Goal: Information Seeking & Learning: Understand process/instructions

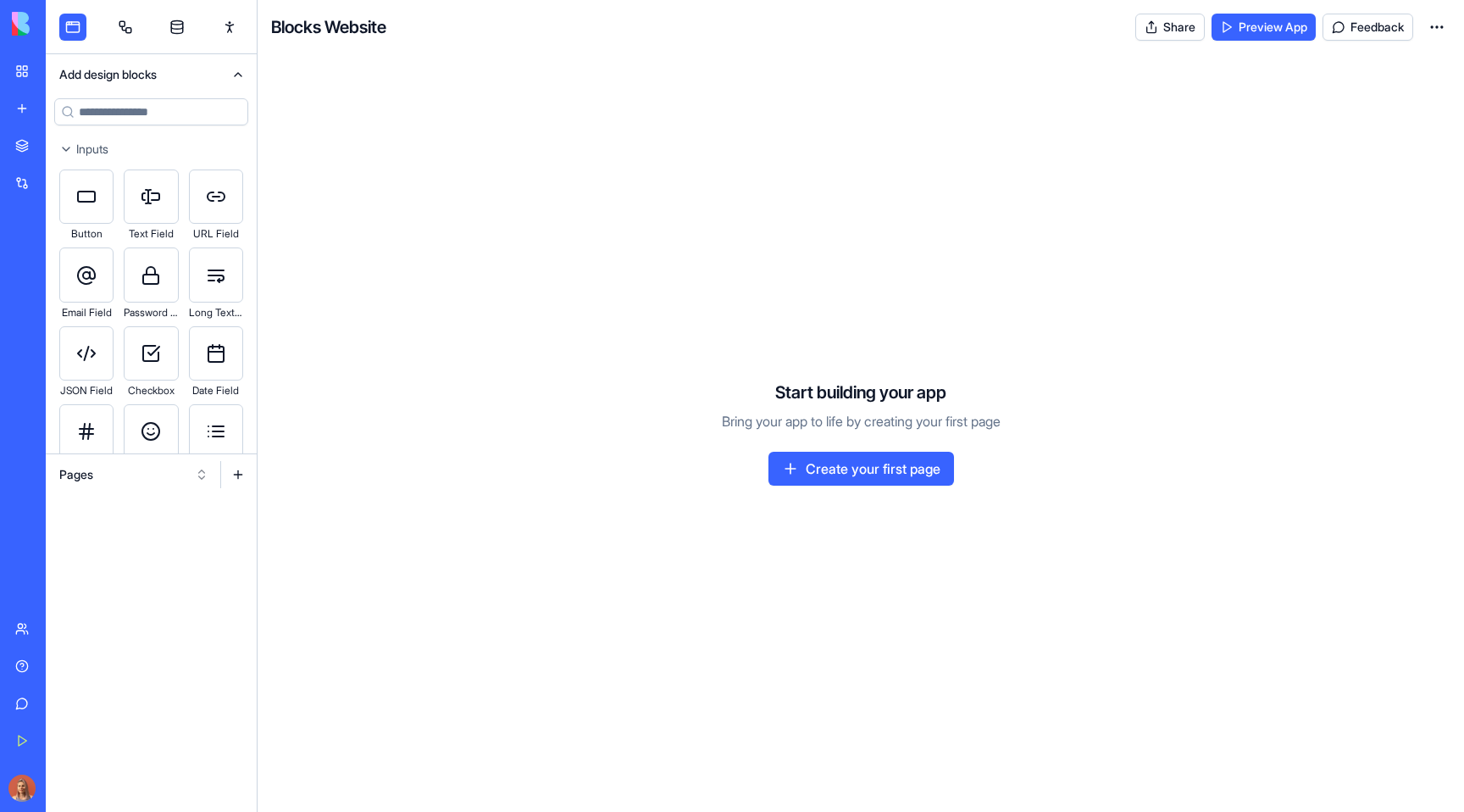
click at [150, 467] on button "Pages" at bounding box center [134, 474] width 166 height 27
click at [151, 562] on div "Websites" at bounding box center [134, 563] width 161 height 27
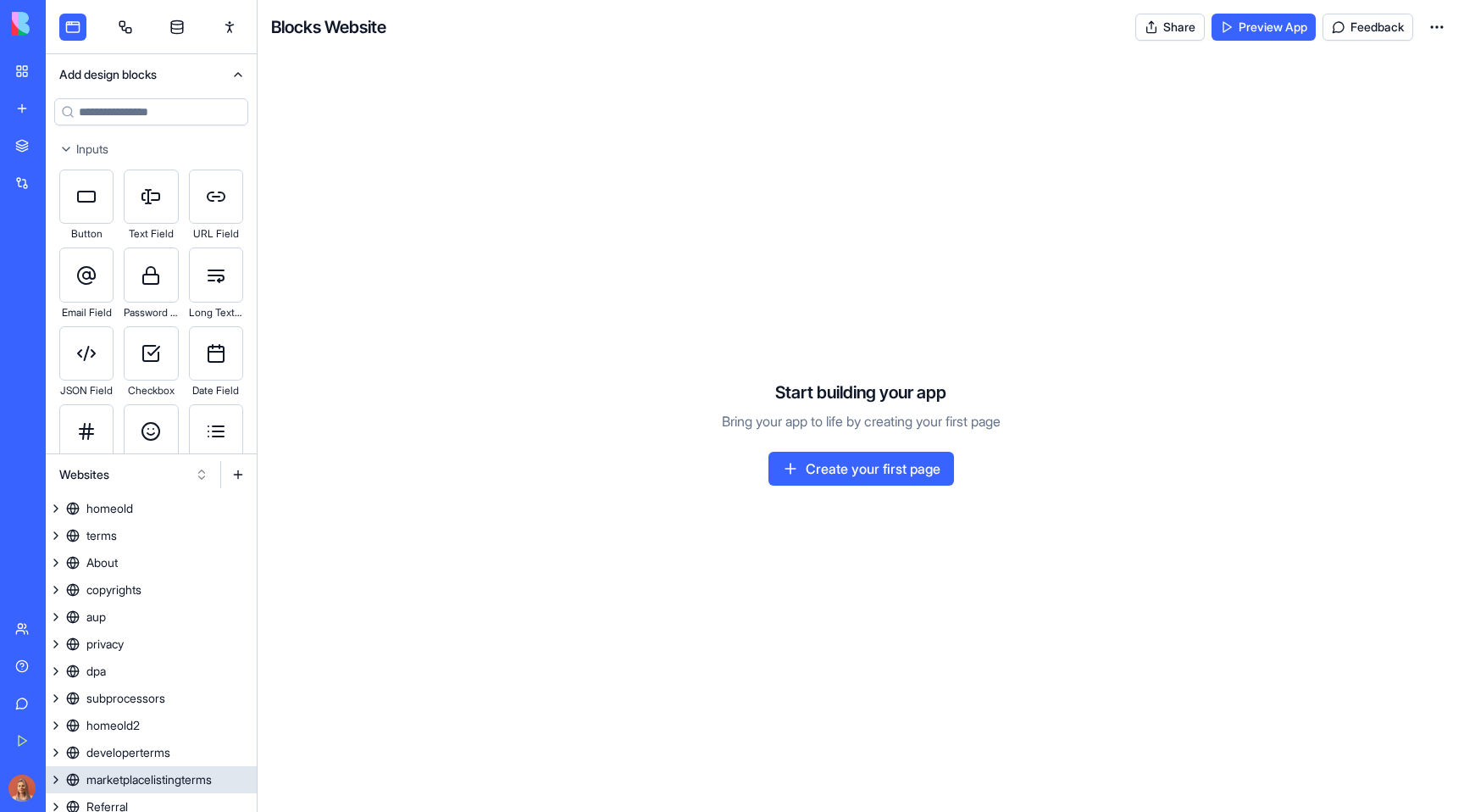
scroll to position [116, 0]
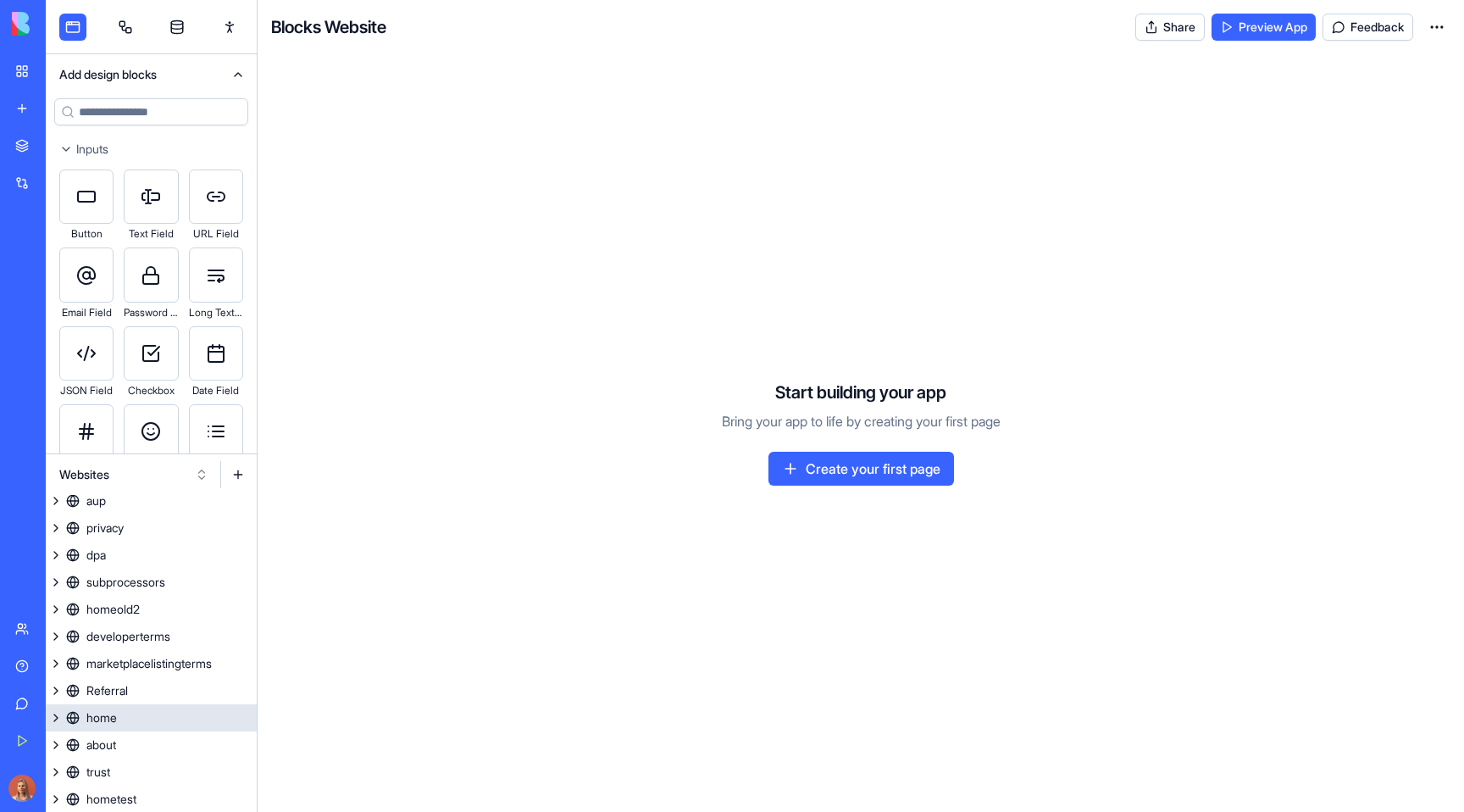
click at [159, 726] on link "home" at bounding box center [151, 718] width 211 height 27
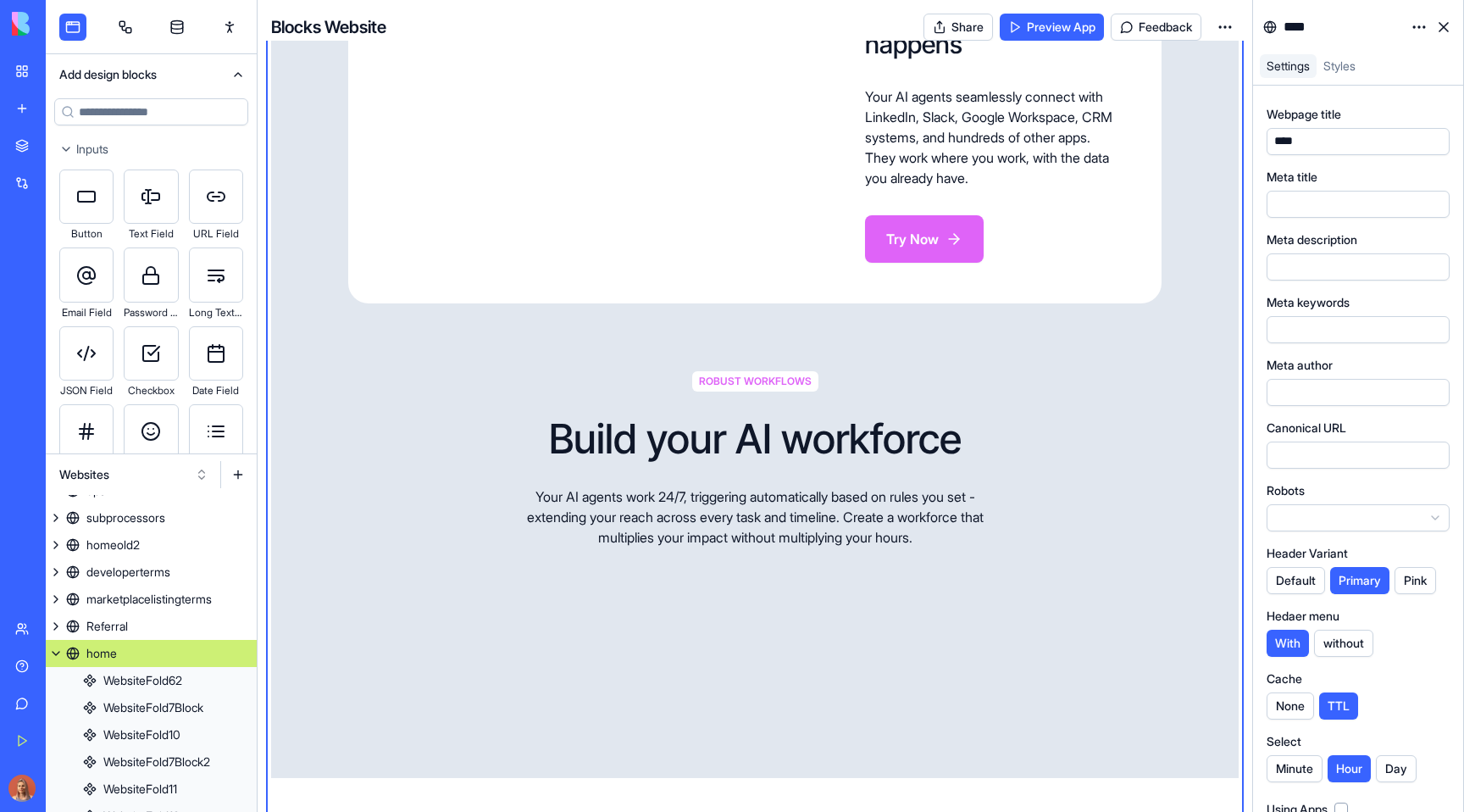
scroll to position [3404, 0]
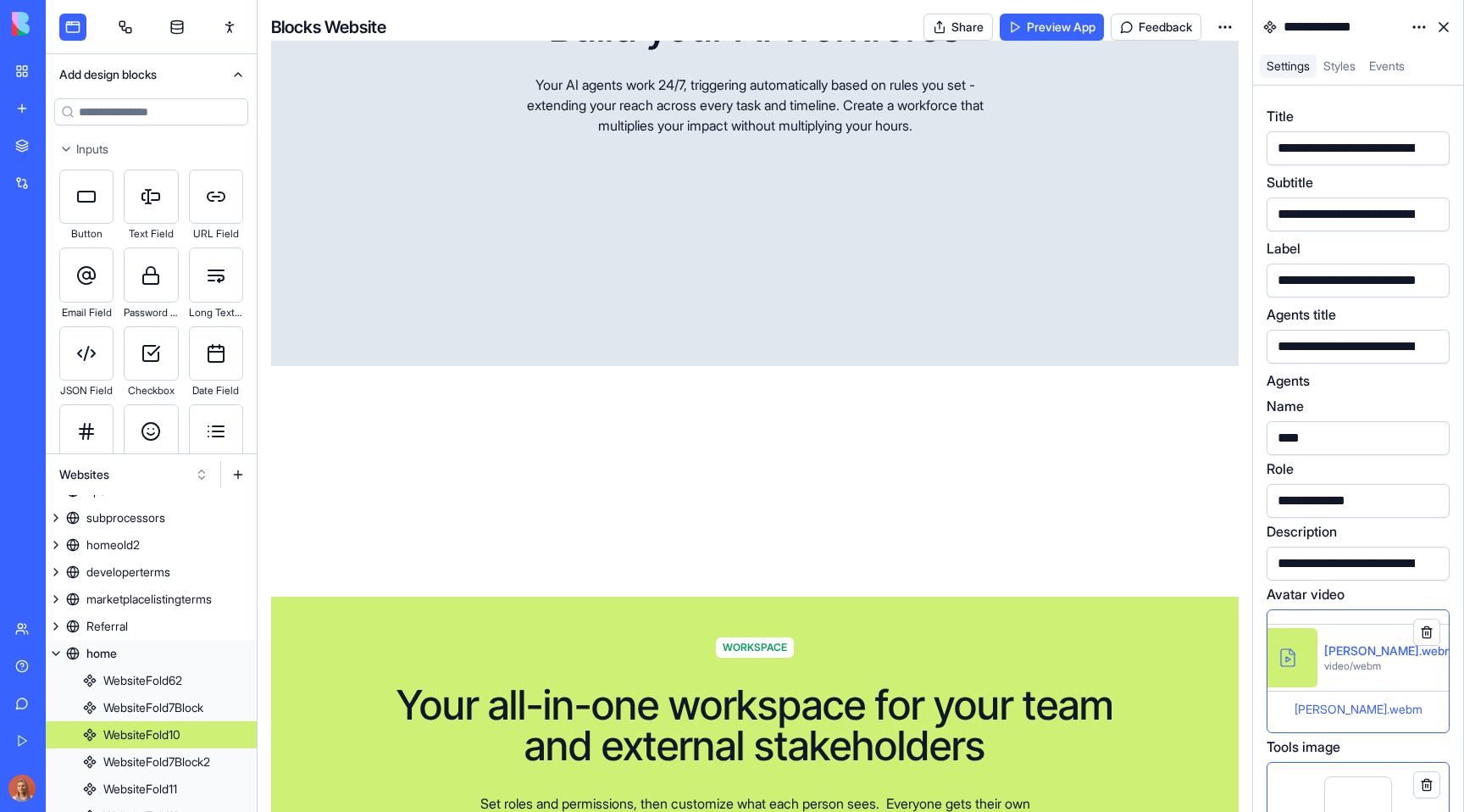
scroll to position [262, 0]
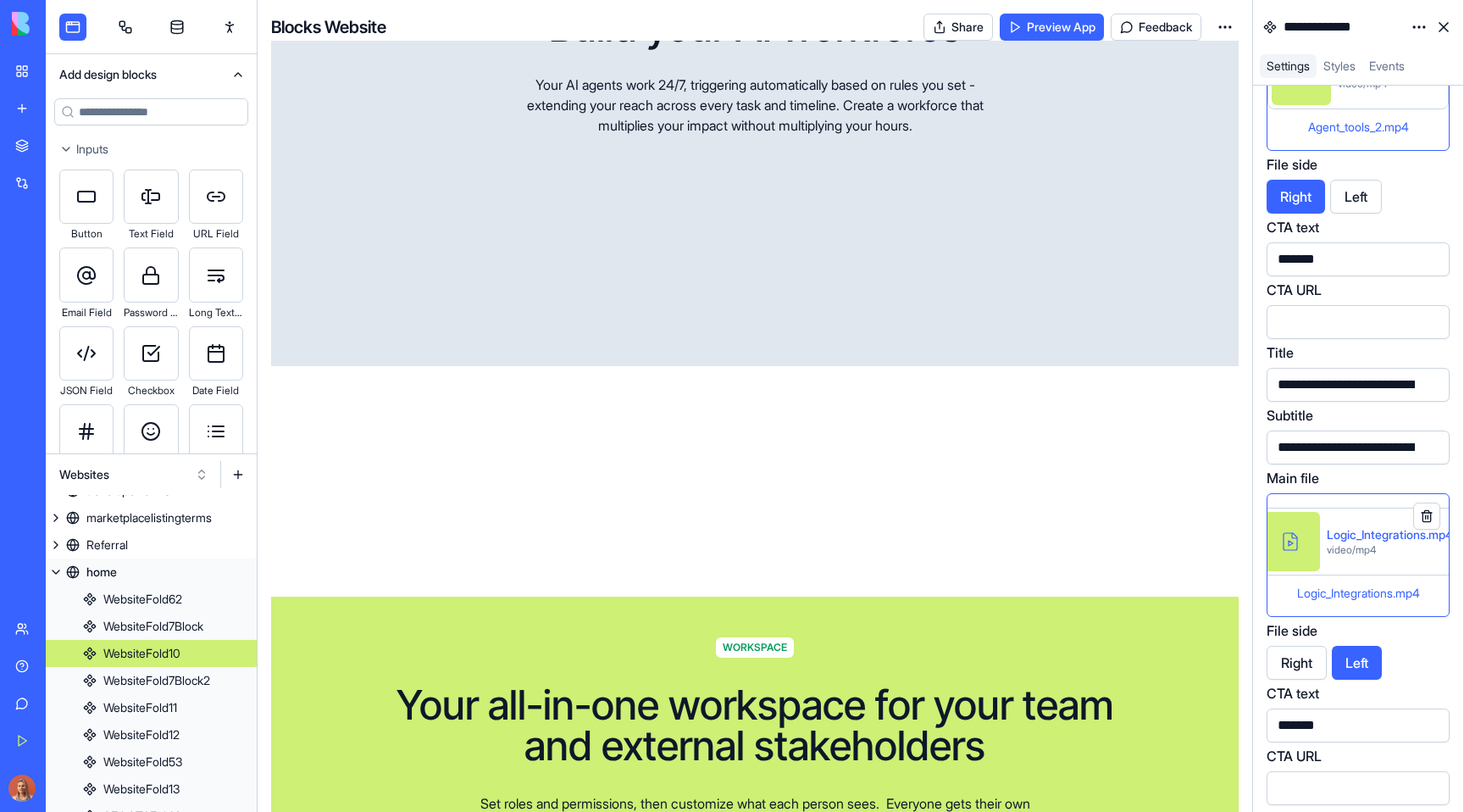
scroll to position [5057, 0]
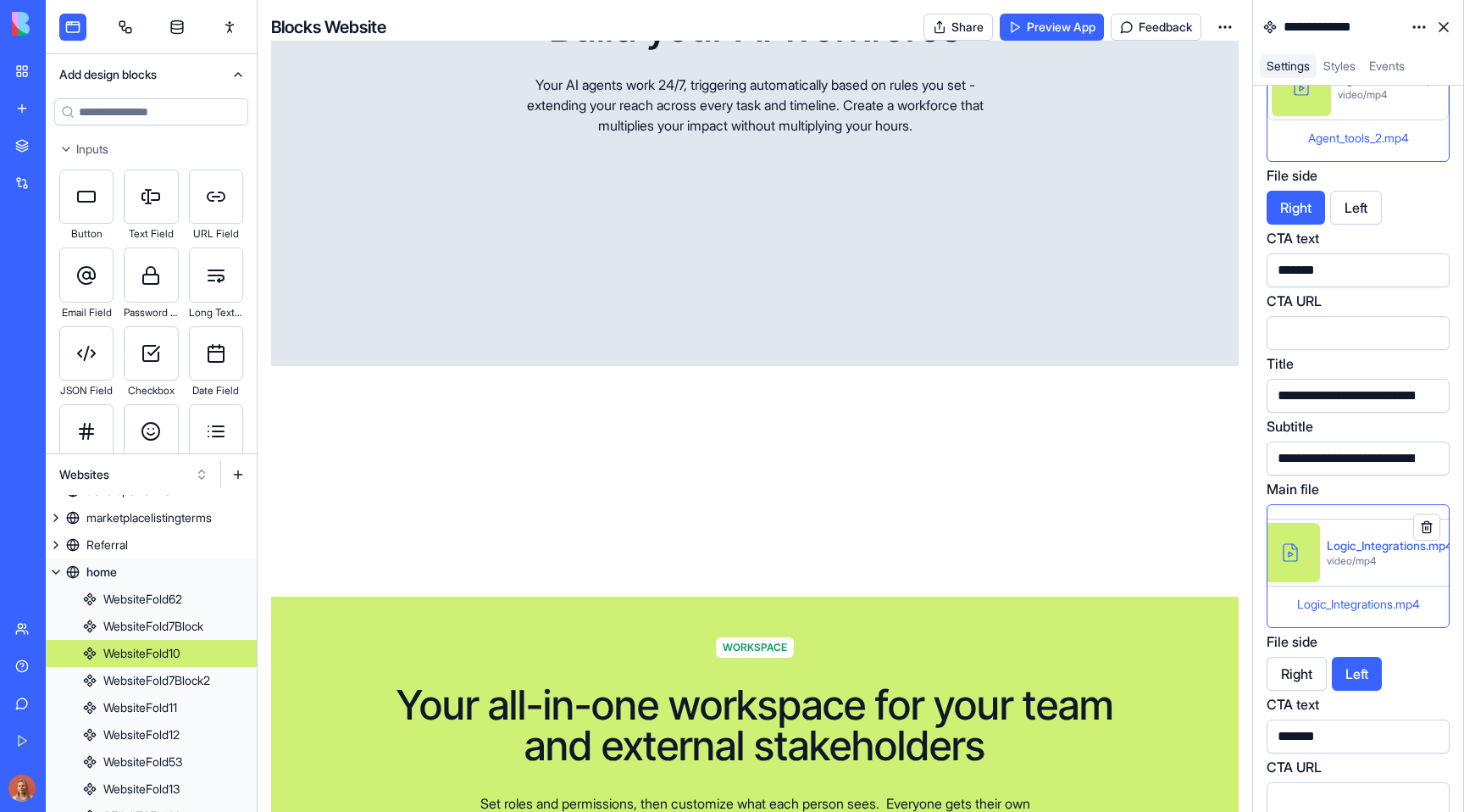
click at [1426, 526] on button at bounding box center [1427, 527] width 27 height 27
click at [1377, 551] on div "Logic_Integrations.mp4" at bounding box center [1389, 545] width 126 height 17
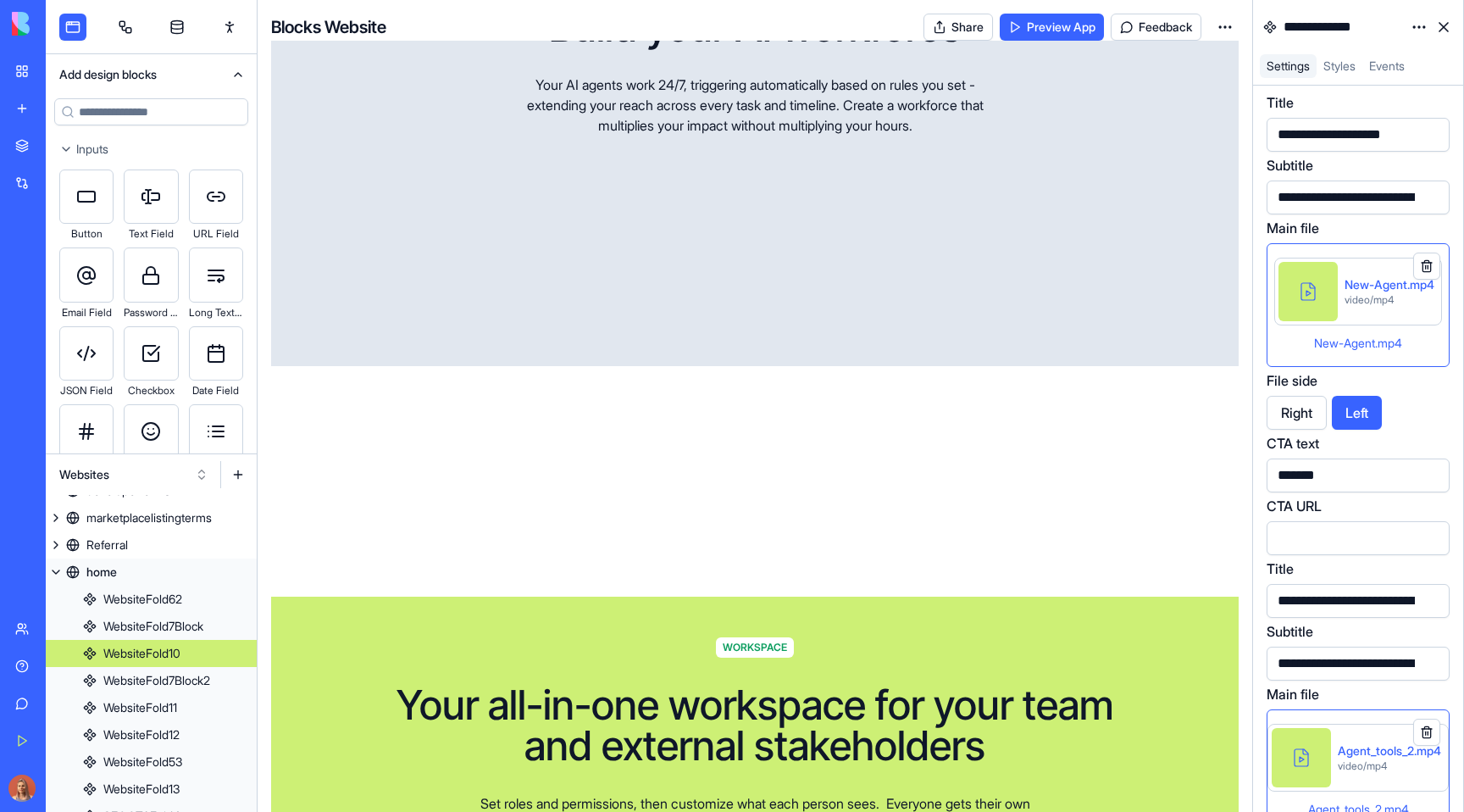
scroll to position [4322, 0]
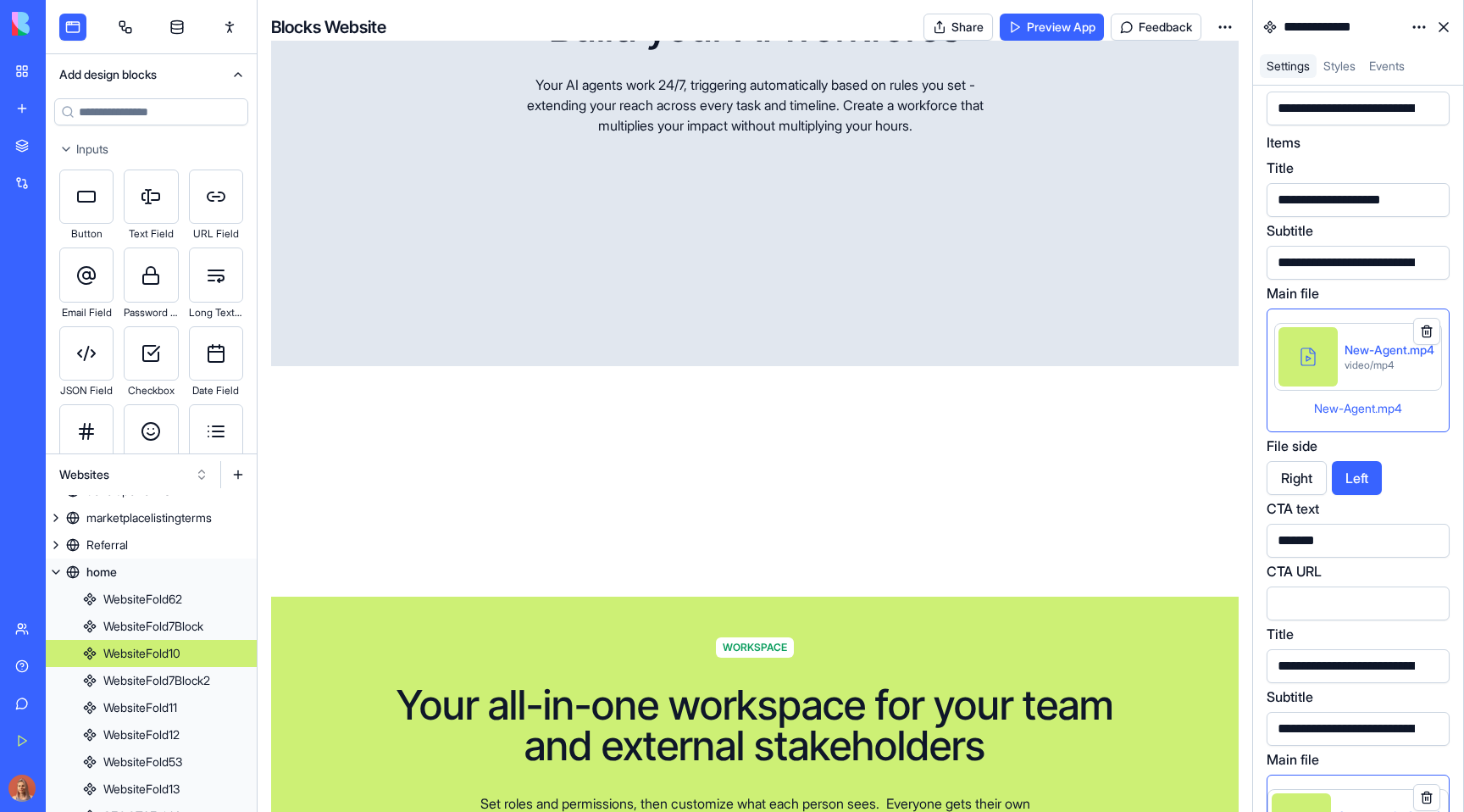
click at [1431, 328] on button at bounding box center [1427, 332] width 27 height 27
click at [1421, 326] on button at bounding box center [1427, 332] width 27 height 27
click at [1431, 326] on button at bounding box center [1427, 332] width 27 height 27
click at [1430, 331] on button at bounding box center [1427, 332] width 27 height 27
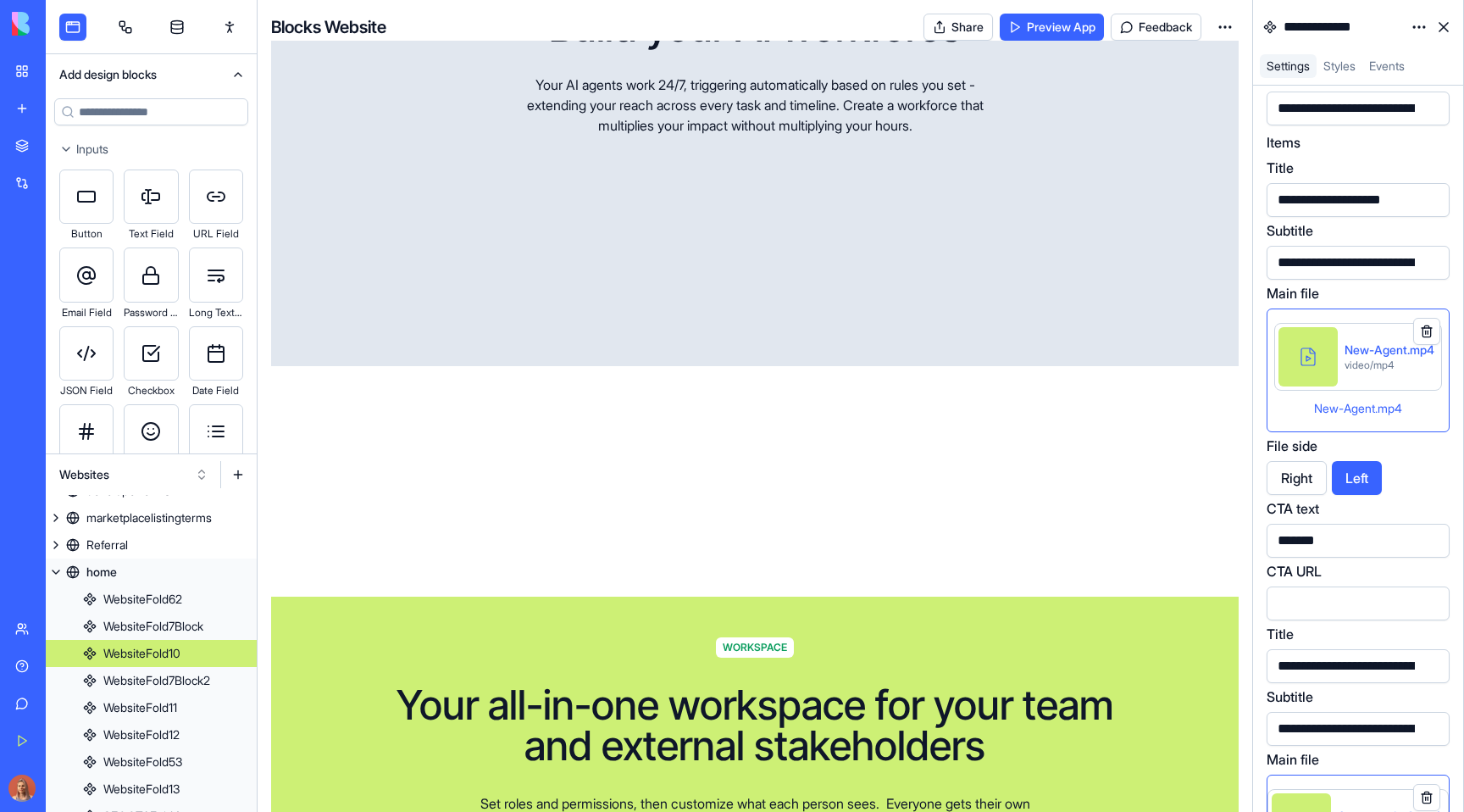
click at [1430, 331] on button at bounding box center [1427, 332] width 27 height 27
click at [1429, 467] on div "Right Left" at bounding box center [1358, 478] width 183 height 34
click at [1437, 332] on button at bounding box center [1427, 332] width 27 height 27
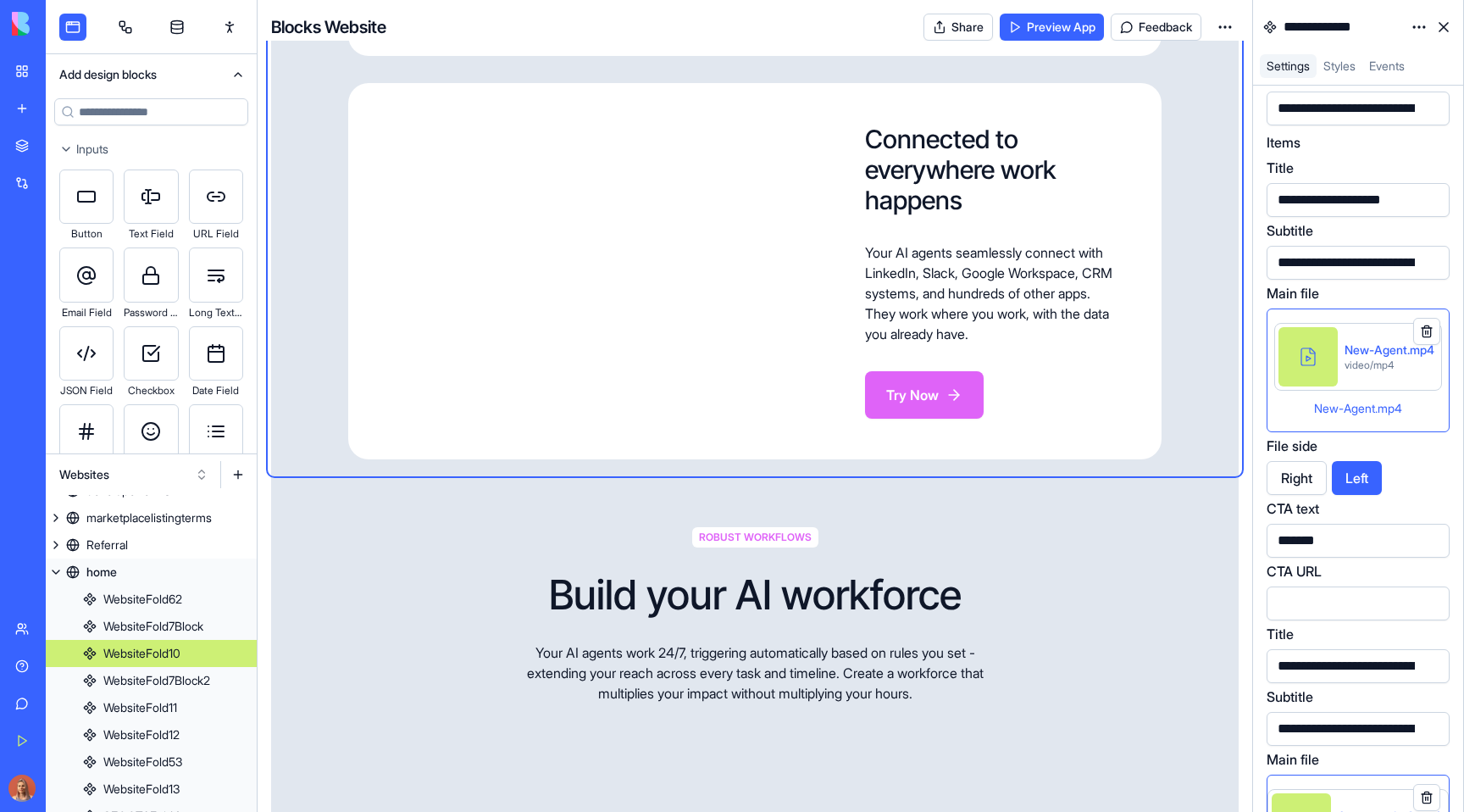
scroll to position [2565, 0]
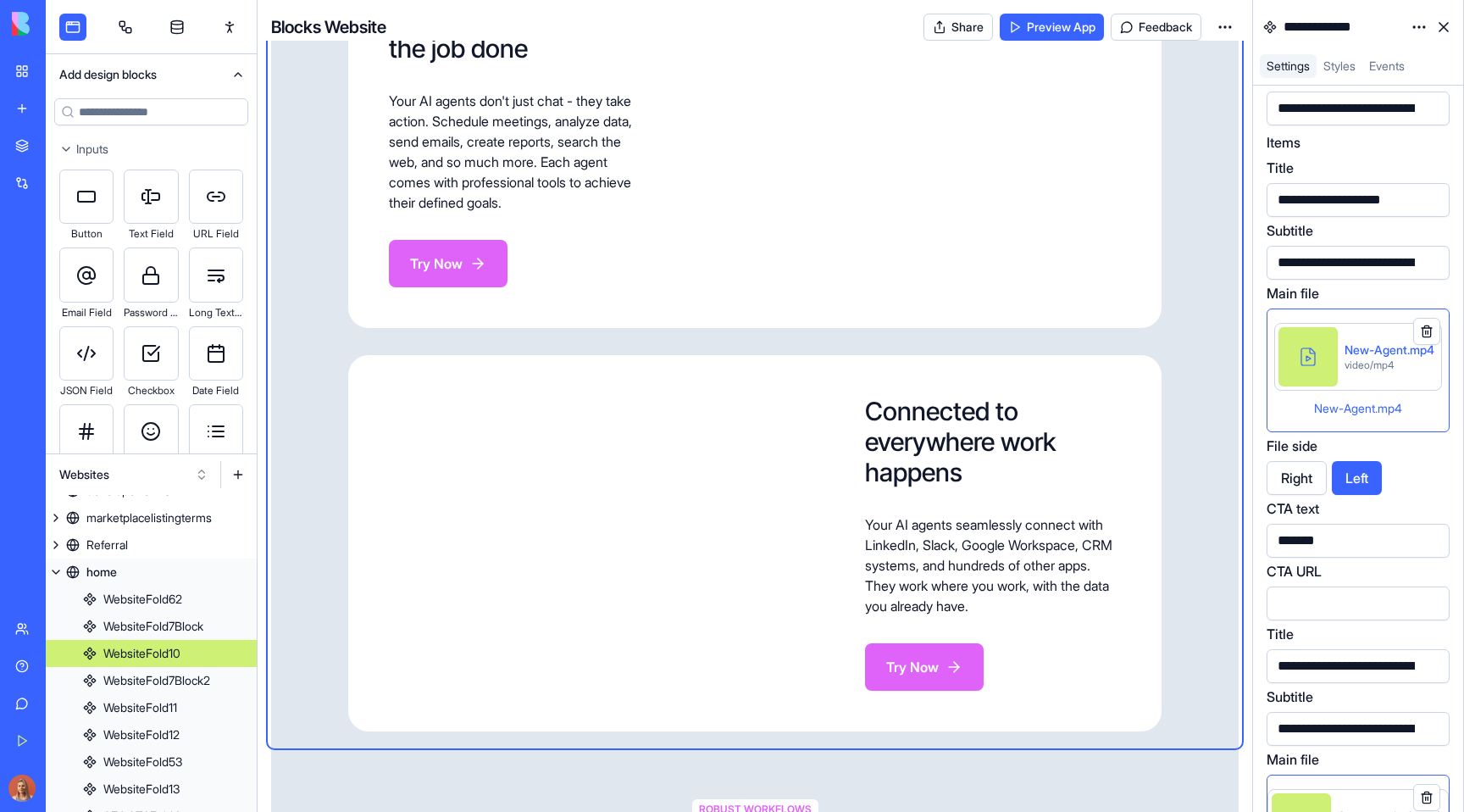
click at [909, 258] on div "Customize every aspect of your AI Agent Define your AI agent Set your agents' g…" at bounding box center [755, 128] width 813 height 1206
click at [1345, 349] on div "New-Agent.mp4" at bounding box center [1389, 350] width 90 height 17
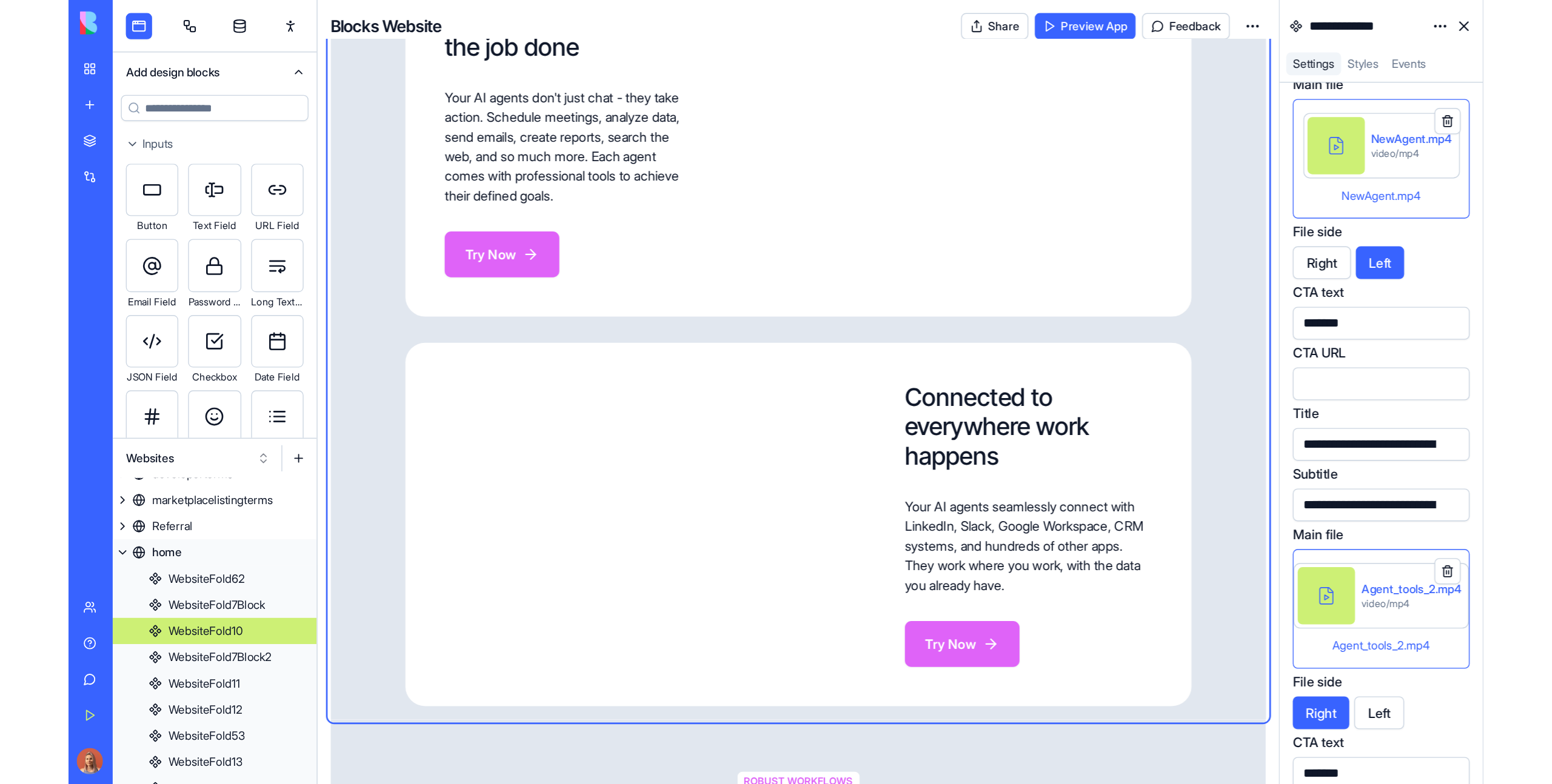
scroll to position [3239, 0]
